Goal: Task Accomplishment & Management: Use online tool/utility

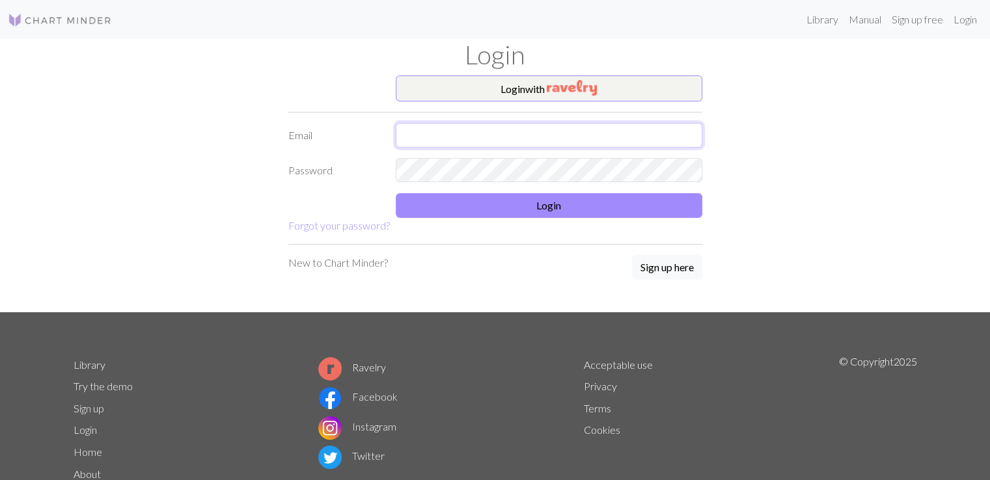
click at [432, 141] on input "text" at bounding box center [549, 135] width 306 height 25
type input "[EMAIL_ADDRESS][DOMAIN_NAME]"
drag, startPoint x: 450, startPoint y: 152, endPoint x: 504, endPoint y: 190, distance: 65.9
click at [504, 190] on form "Login with Email [EMAIL_ADDRESS][DOMAIN_NAME] Password Login Forgot your passwo…" at bounding box center [495, 154] width 414 height 158
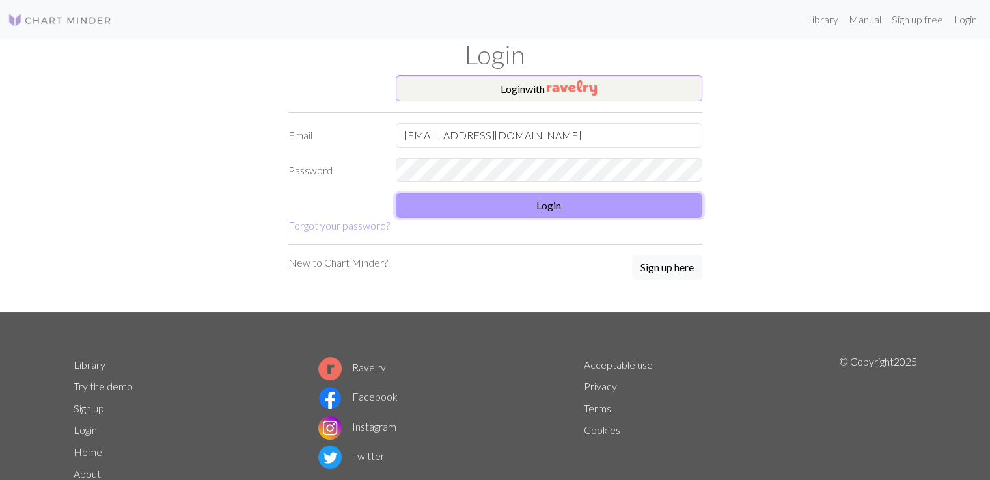
click at [501, 196] on button "Login" at bounding box center [549, 205] width 306 height 25
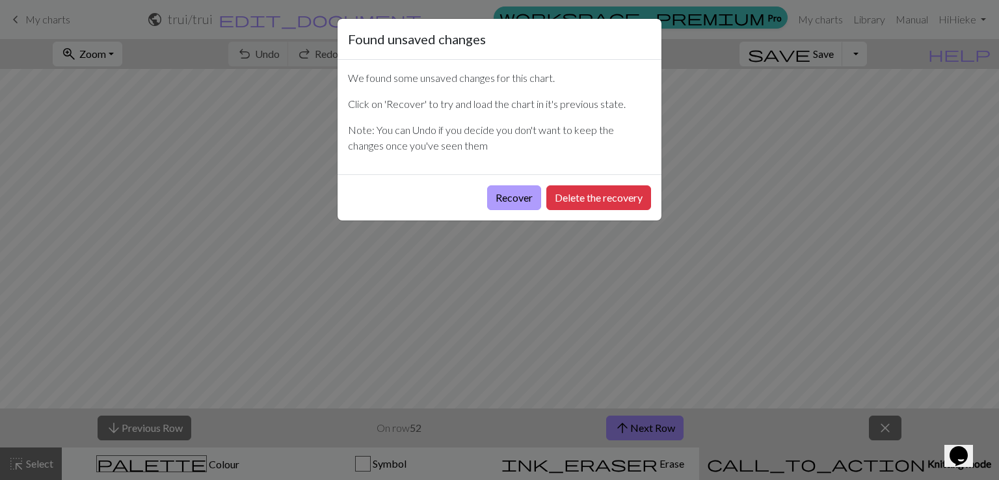
click at [520, 202] on button "Recover" at bounding box center [514, 197] width 54 height 25
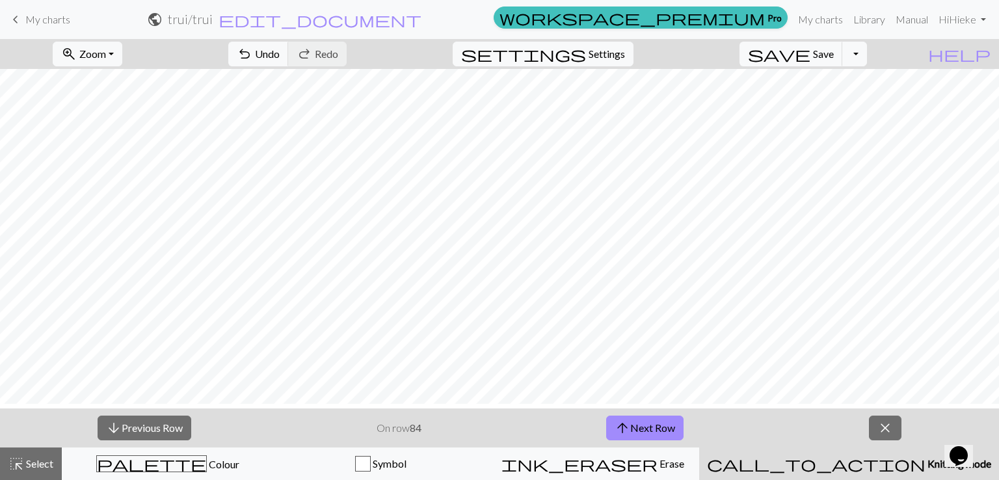
scroll to position [57, 0]
click at [106, 51] on span "Zoom" at bounding box center [92, 53] width 27 height 12
click at [118, 123] on button "Fit height" at bounding box center [105, 124] width 103 height 21
